Goal: Check status: Check status

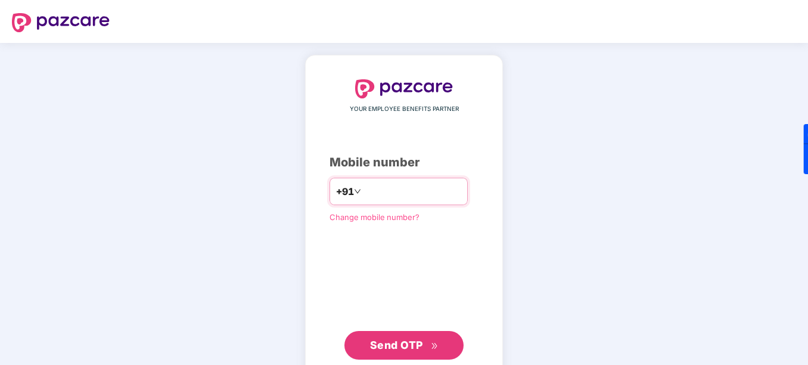
click at [363, 195] on input "**********" at bounding box center [412, 191] width 98 height 19
type input "**********"
click at [378, 342] on span "Send OTP" at bounding box center [396, 344] width 53 height 13
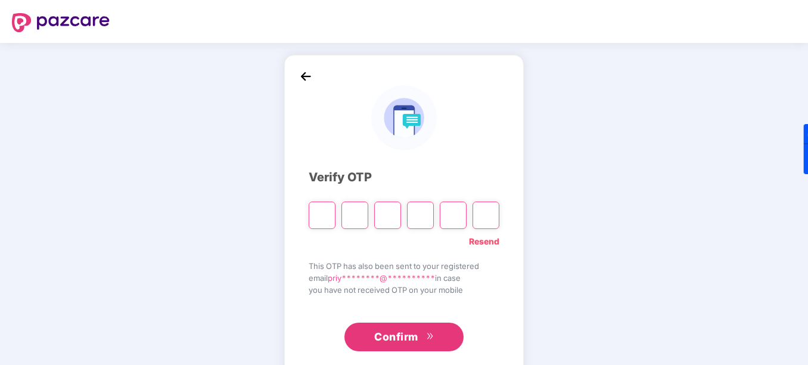
type input "*"
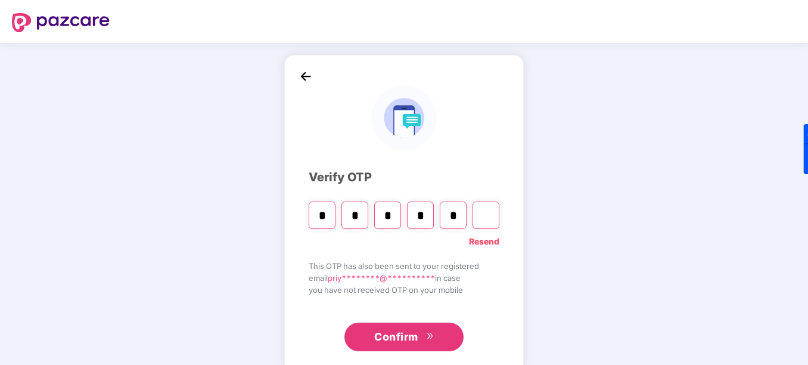
type input "*"
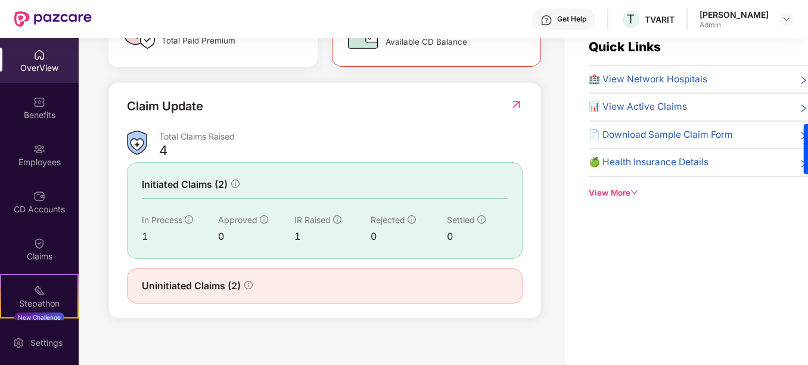
scroll to position [38, 0]
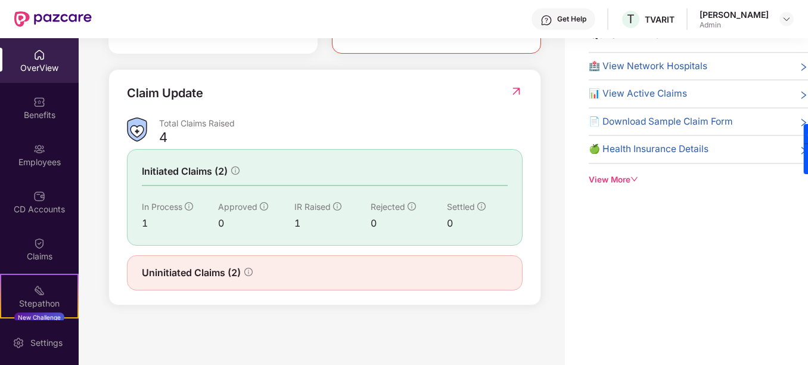
click at [268, 274] on div "Uninitiated Claims (2)" at bounding box center [325, 272] width 366 height 15
click at [249, 272] on icon "info-circle" at bounding box center [248, 272] width 1 height 4
click at [171, 276] on span "Uninitiated Claims (2)" at bounding box center [191, 272] width 99 height 15
click at [522, 92] on div "Claim Update Total Claims Raised 4 Initiated Claims (2) In Process 1 Approved 0…" at bounding box center [324, 187] width 433 height 236
drag, startPoint x: 505, startPoint y: 99, endPoint x: 511, endPoint y: 94, distance: 7.2
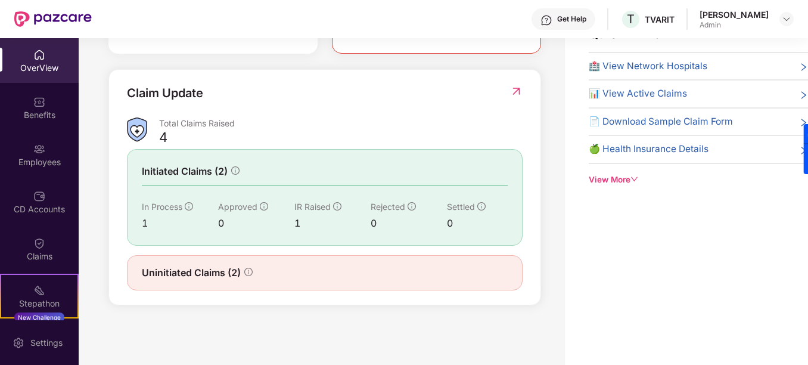
click at [506, 98] on div "Claim Update" at bounding box center [325, 100] width 396 height 33
click at [511, 94] on img at bounding box center [516, 91] width 13 height 12
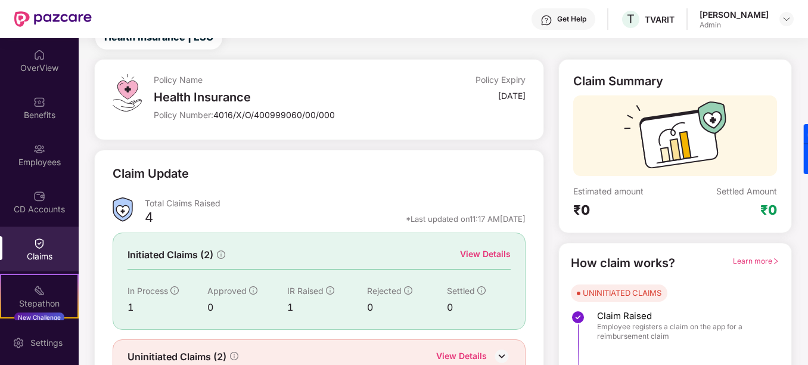
scroll to position [102, 0]
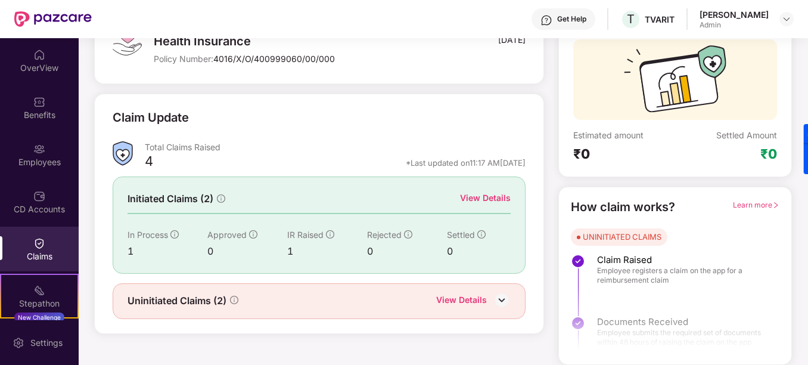
click at [503, 303] on img at bounding box center [502, 300] width 18 height 18
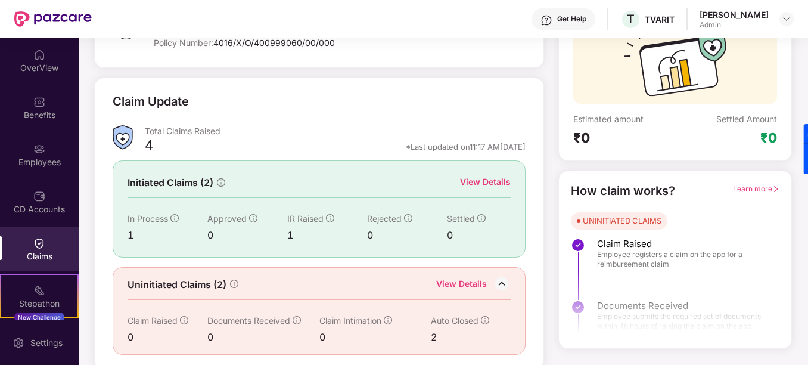
scroll to position [123, 0]
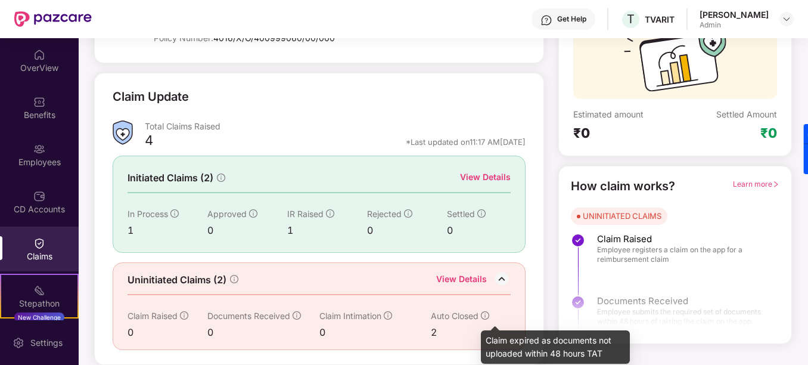
click at [487, 313] on icon "info-circle" at bounding box center [485, 315] width 8 height 8
click at [485, 315] on icon "info-circle" at bounding box center [485, 315] width 1 height 4
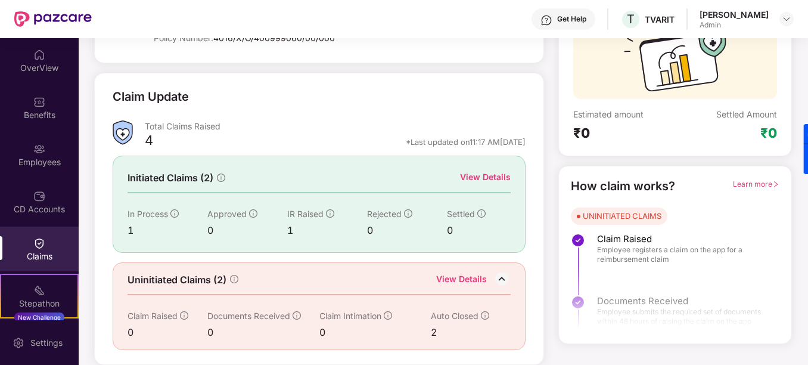
click at [496, 174] on div "View Details" at bounding box center [485, 176] width 51 height 13
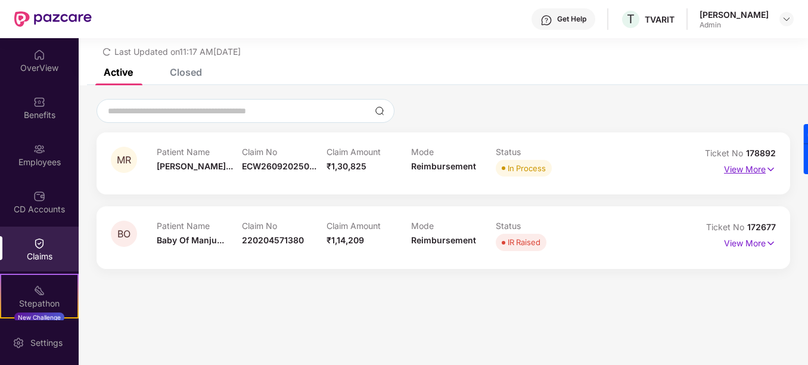
click at [766, 168] on img at bounding box center [771, 169] width 10 height 13
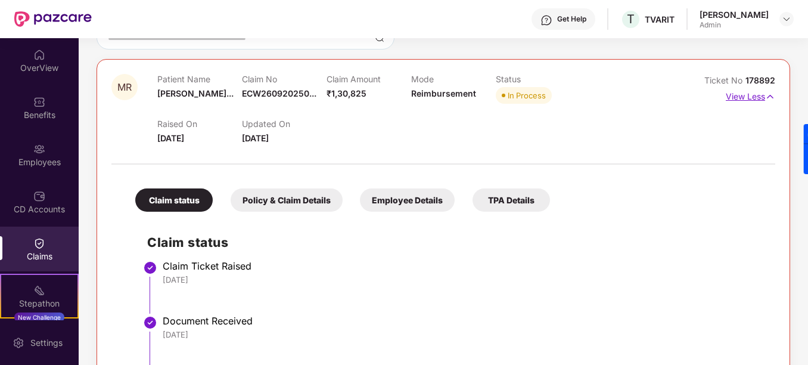
scroll to position [404, 0]
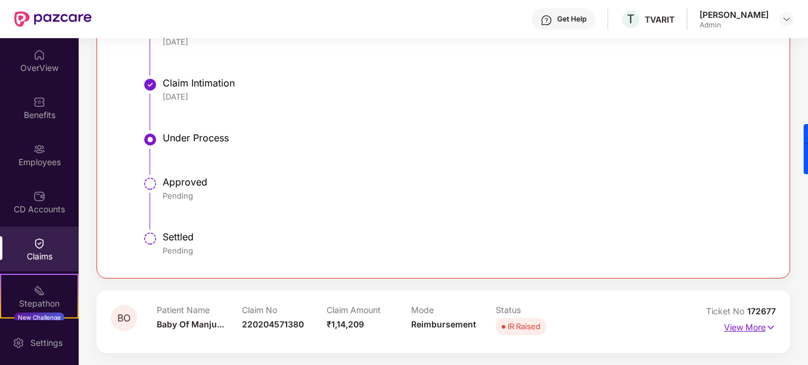
click at [770, 329] on img at bounding box center [771, 327] width 10 height 13
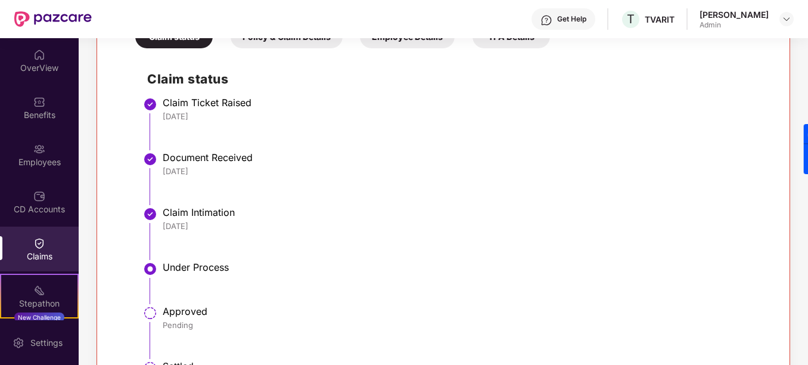
scroll to position [262, 0]
